Goal: Transaction & Acquisition: Purchase product/service

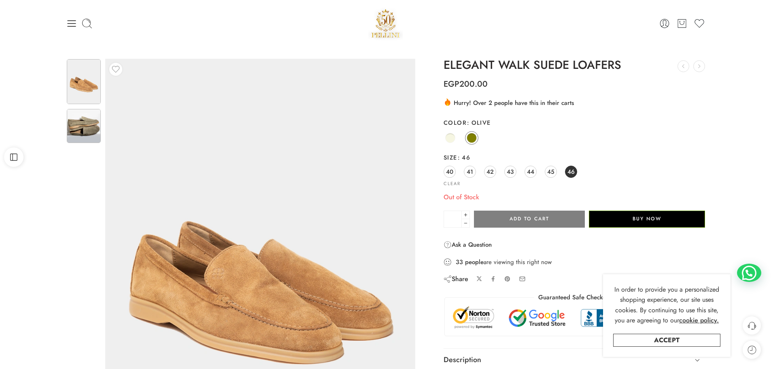
click at [85, 138] on img at bounding box center [84, 126] width 34 height 34
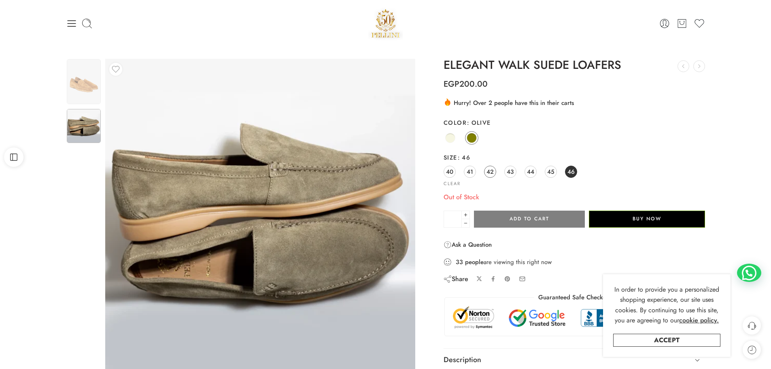
click at [495, 172] on link "42" at bounding box center [490, 172] width 12 height 12
click at [71, 26] on icon at bounding box center [71, 23] width 8 height 6
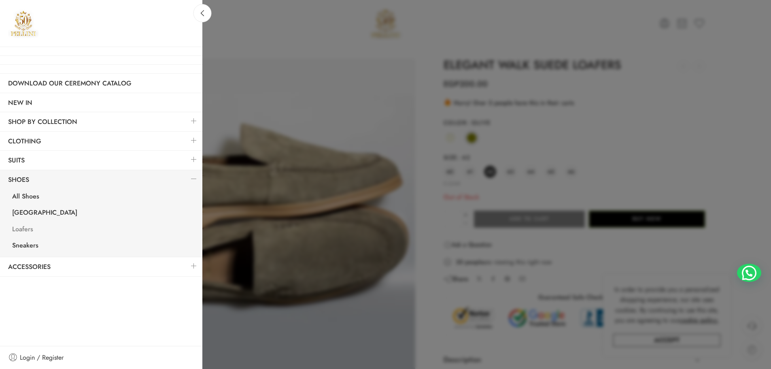
click at [30, 225] on link "Loafers" at bounding box center [103, 230] width 198 height 17
